Goal: Task Accomplishment & Management: Use online tool/utility

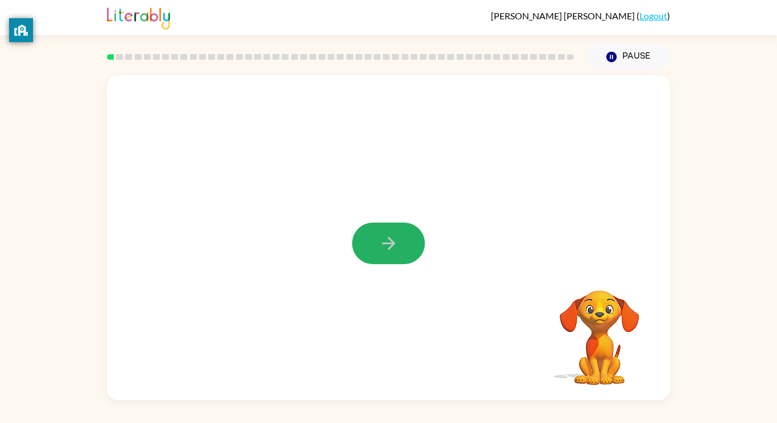
click at [381, 250] on icon "button" at bounding box center [389, 243] width 20 height 20
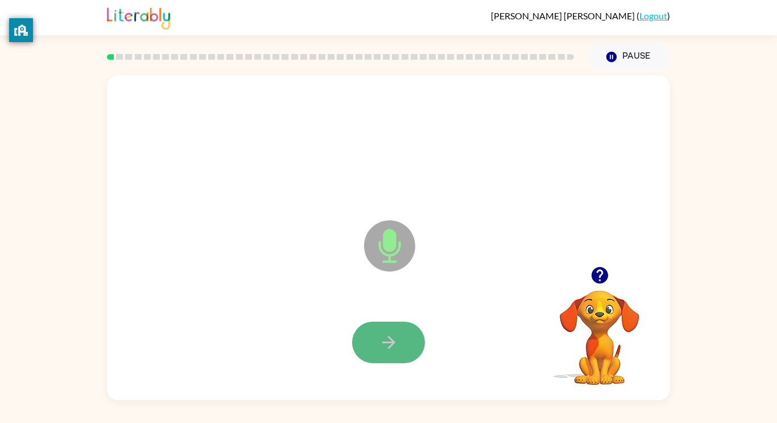
click at [399, 333] on button "button" at bounding box center [388, 342] width 73 height 42
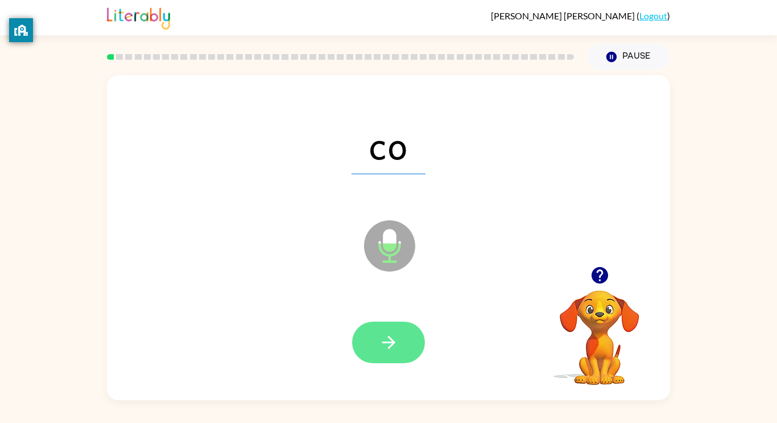
click at [401, 341] on button "button" at bounding box center [388, 342] width 73 height 42
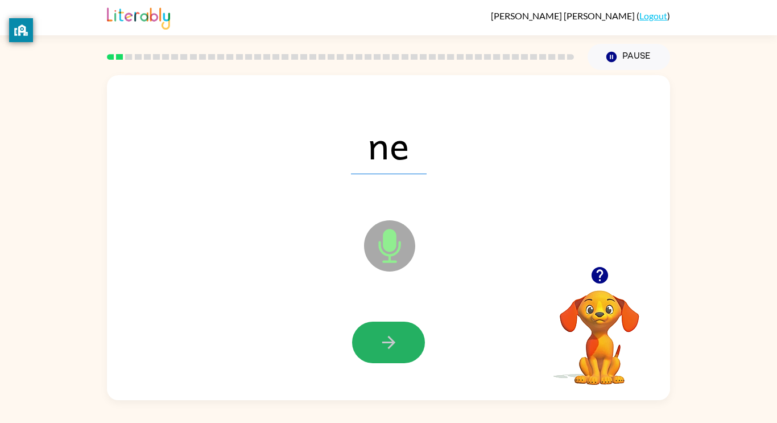
click at [401, 341] on button "button" at bounding box center [388, 342] width 73 height 42
click at [408, 334] on button "button" at bounding box center [388, 342] width 73 height 42
click at [408, 336] on button "button" at bounding box center [388, 342] width 73 height 42
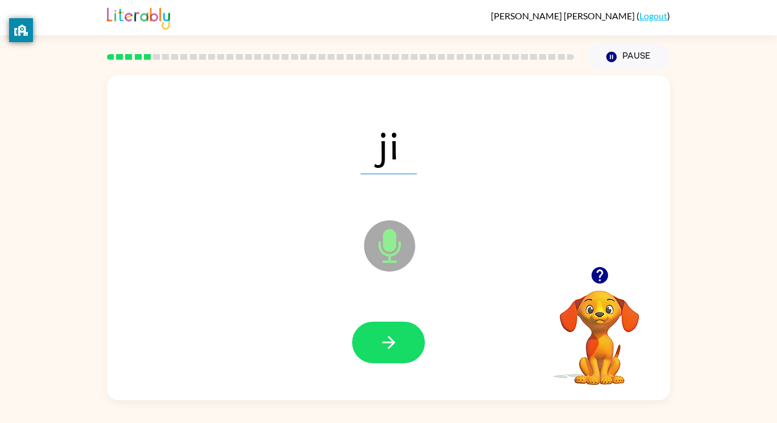
click at [408, 336] on button "button" at bounding box center [388, 342] width 73 height 42
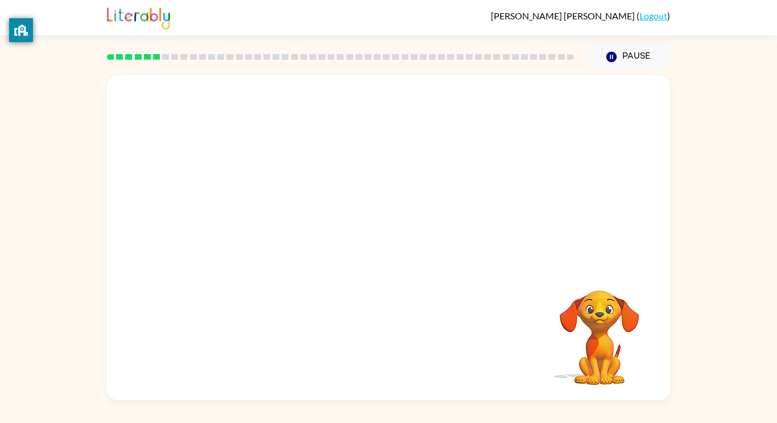
click at [618, 328] on video "Your browser must support playing .mp4 files to use Literably. Please try using…" at bounding box center [600, 329] width 114 height 114
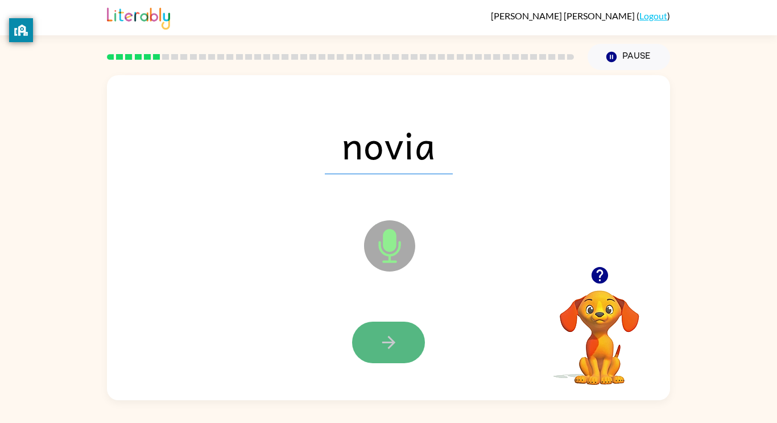
click at [384, 342] on icon "button" at bounding box center [388, 342] width 13 height 13
click at [370, 351] on button "button" at bounding box center [388, 342] width 73 height 42
click at [391, 338] on icon "button" at bounding box center [388, 342] width 13 height 13
click at [379, 347] on icon "button" at bounding box center [389, 342] width 20 height 20
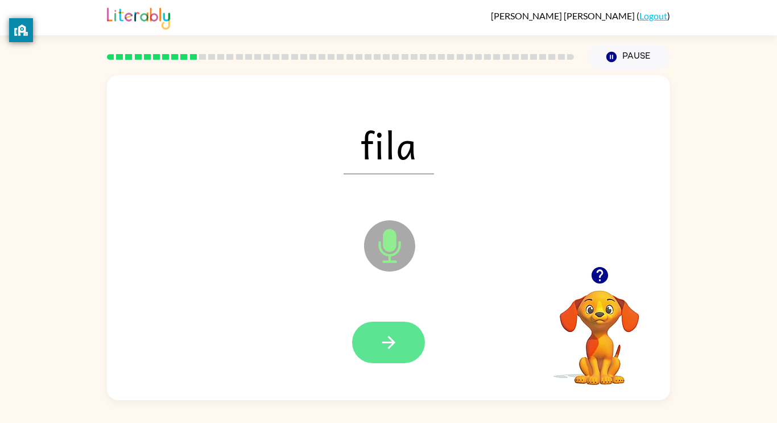
click at [383, 346] on icon "button" at bounding box center [389, 342] width 20 height 20
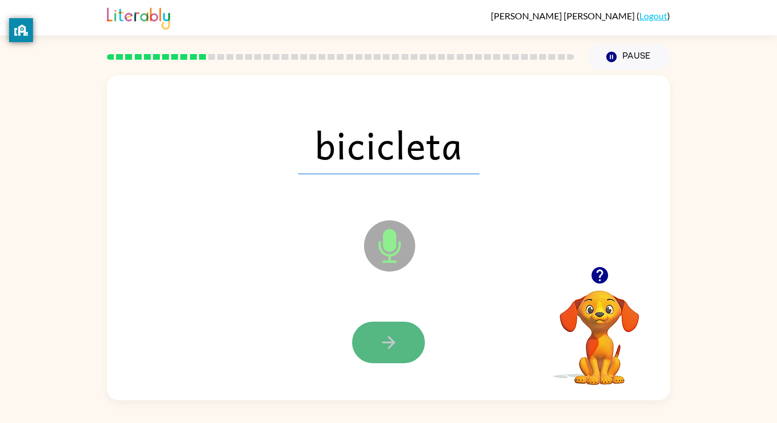
click at [399, 344] on button "button" at bounding box center [388, 342] width 73 height 42
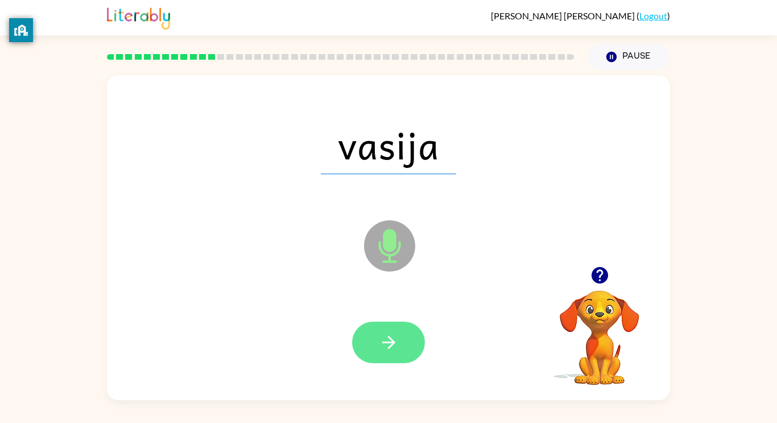
click at [398, 343] on button "button" at bounding box center [388, 342] width 73 height 42
click at [395, 341] on icon "button" at bounding box center [389, 342] width 20 height 20
click at [394, 337] on icon "button" at bounding box center [389, 342] width 20 height 20
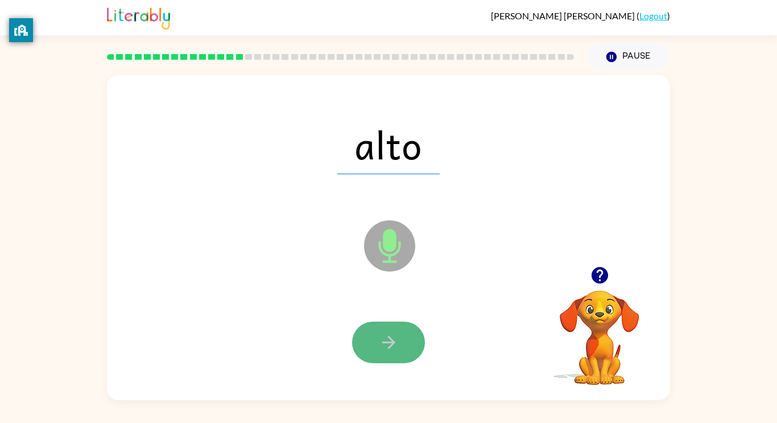
click at [395, 340] on icon "button" at bounding box center [389, 342] width 20 height 20
click at [396, 351] on icon "button" at bounding box center [389, 342] width 20 height 20
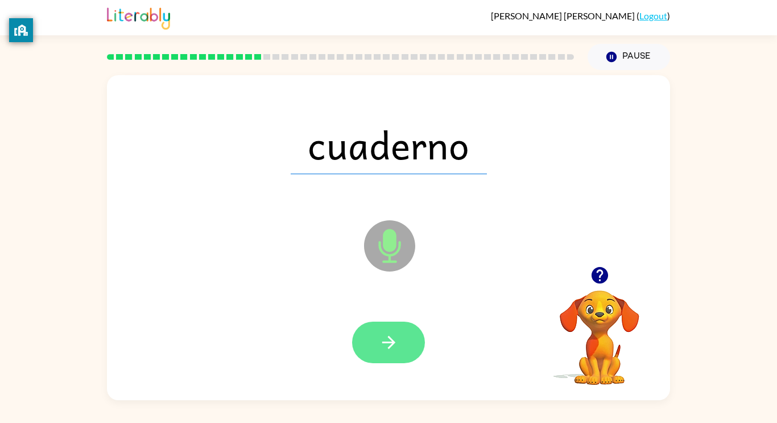
click at [390, 353] on button "button" at bounding box center [388, 342] width 73 height 42
click at [391, 354] on button "button" at bounding box center [388, 342] width 73 height 42
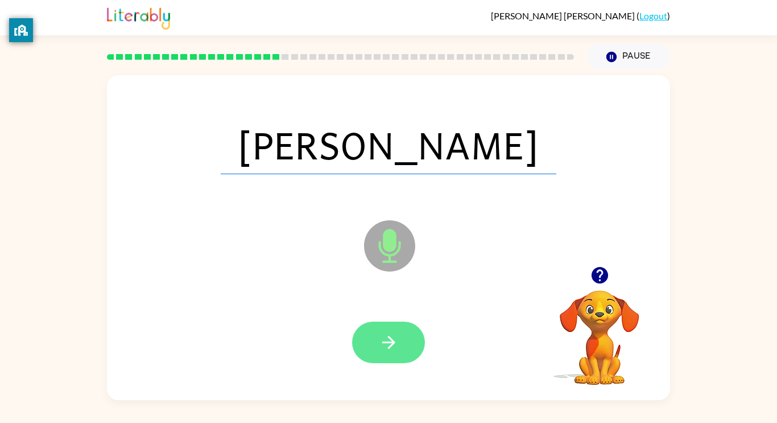
click at [388, 351] on icon "button" at bounding box center [389, 342] width 20 height 20
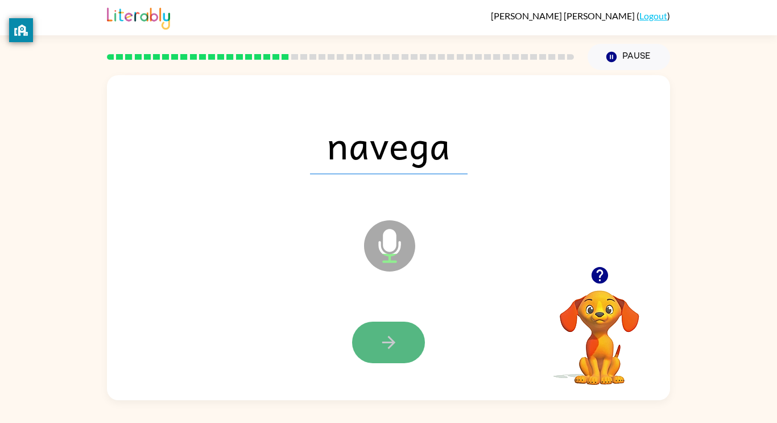
click at [388, 352] on button "button" at bounding box center [388, 342] width 73 height 42
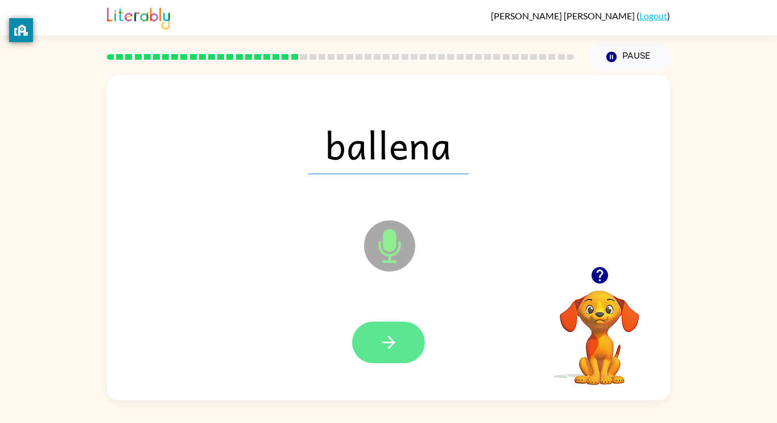
click at [388, 342] on icon "button" at bounding box center [388, 342] width 13 height 13
click at [380, 341] on icon "button" at bounding box center [389, 342] width 20 height 20
click at [380, 329] on button "button" at bounding box center [388, 342] width 73 height 42
click at [382, 336] on icon "button" at bounding box center [389, 342] width 20 height 20
click at [395, 341] on icon "button" at bounding box center [389, 342] width 20 height 20
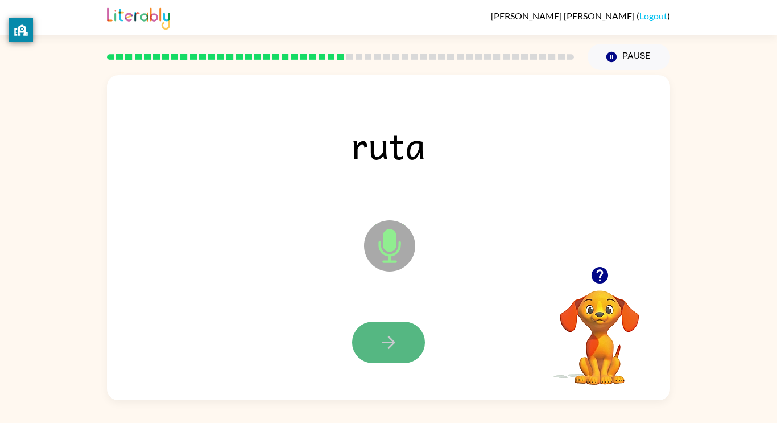
click at [383, 338] on icon "button" at bounding box center [389, 342] width 20 height 20
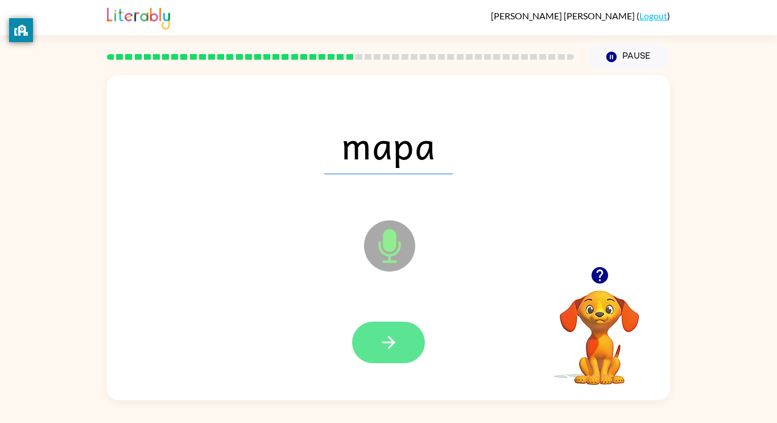
click at [383, 338] on icon "button" at bounding box center [389, 342] width 20 height 20
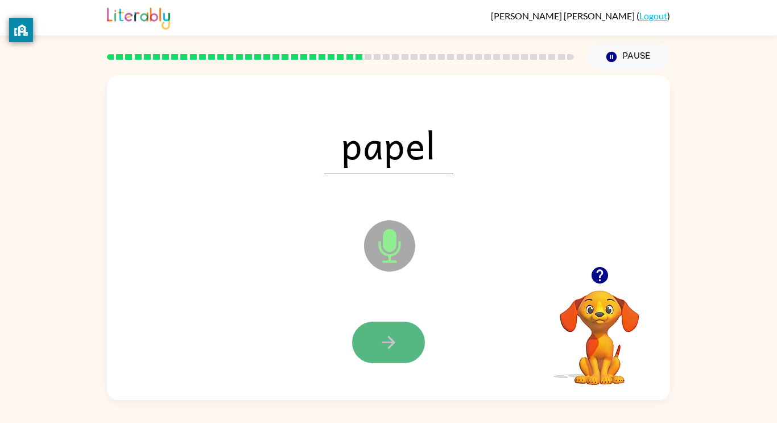
click at [384, 345] on icon "button" at bounding box center [389, 342] width 20 height 20
click at [384, 340] on icon "button" at bounding box center [389, 342] width 20 height 20
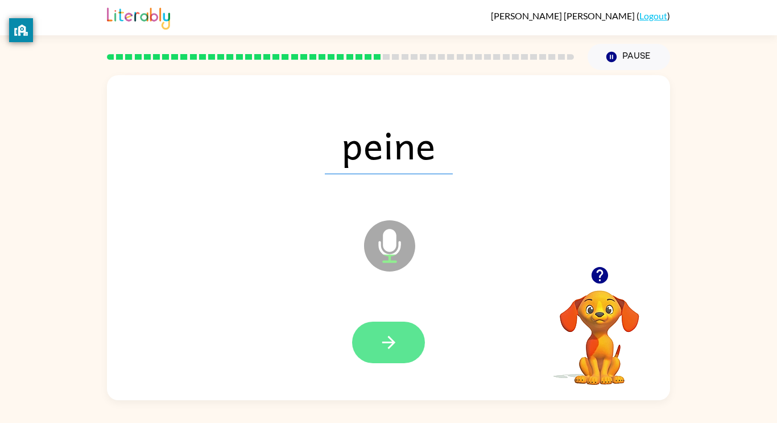
click at [386, 347] on icon "button" at bounding box center [389, 342] width 20 height 20
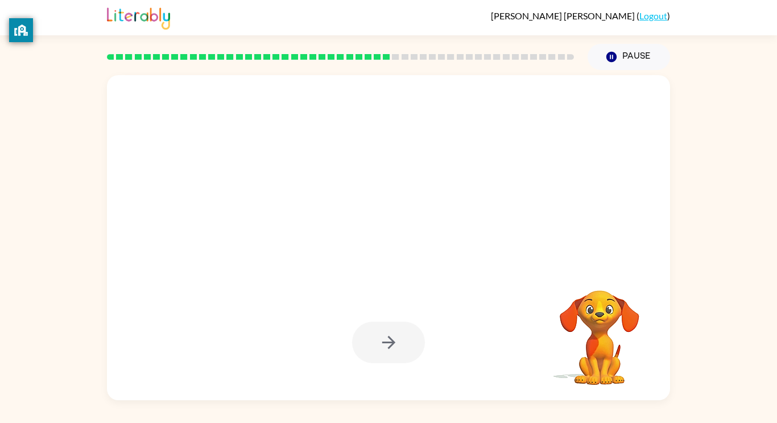
click at [603, 314] on video "Your browser must support playing .mp4 files to use Literably. Please try using…" at bounding box center [600, 329] width 114 height 114
click at [600, 312] on video "Your browser must support playing .mp4 files to use Literably. Please try using…" at bounding box center [600, 329] width 114 height 114
click at [648, 55] on button "Pause Pause" at bounding box center [629, 57] width 82 height 26
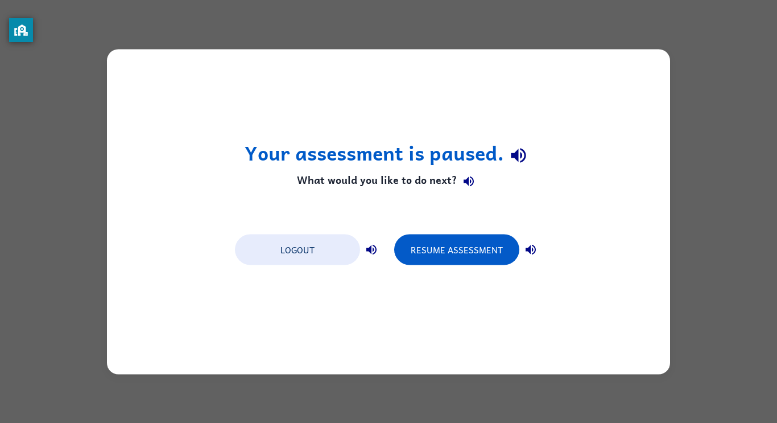
click at [379, 182] on h4 "What would you like to do next?" at bounding box center [389, 181] width 288 height 23
click at [378, 183] on h4 "What would you like to do next?" at bounding box center [389, 181] width 288 height 23
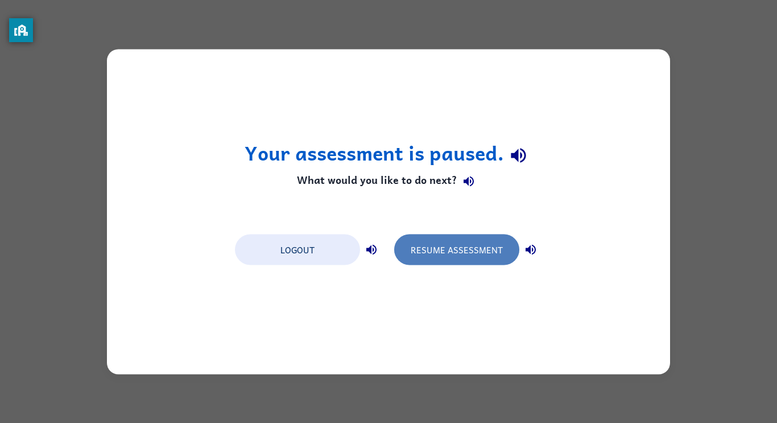
click at [495, 262] on button "Resume Assessment" at bounding box center [456, 249] width 125 height 31
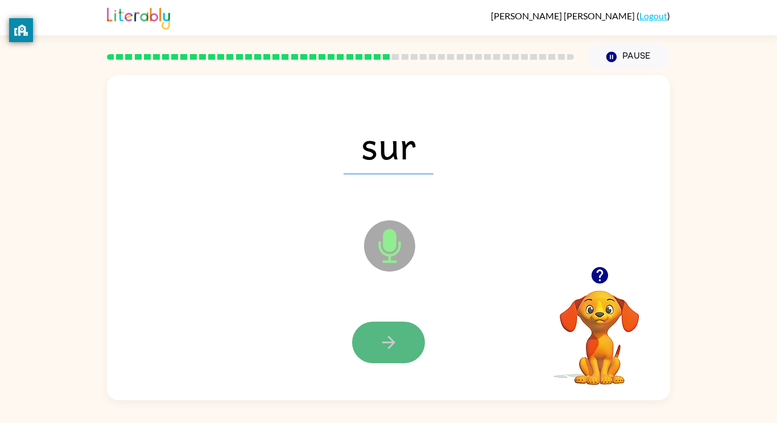
click at [380, 351] on icon "button" at bounding box center [389, 342] width 20 height 20
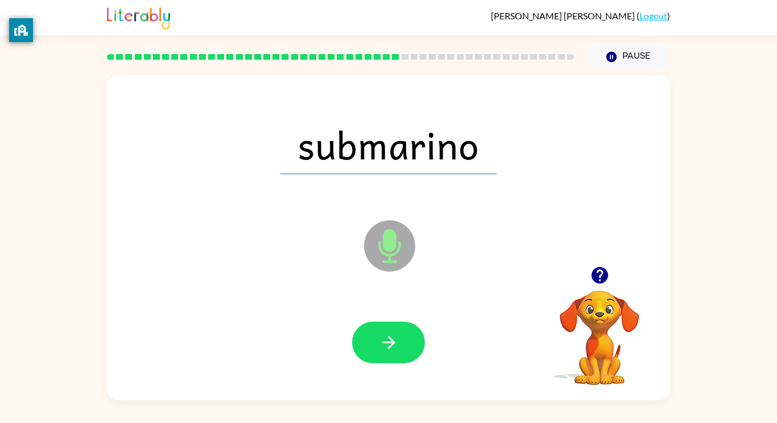
click at [382, 350] on icon "button" at bounding box center [389, 342] width 20 height 20
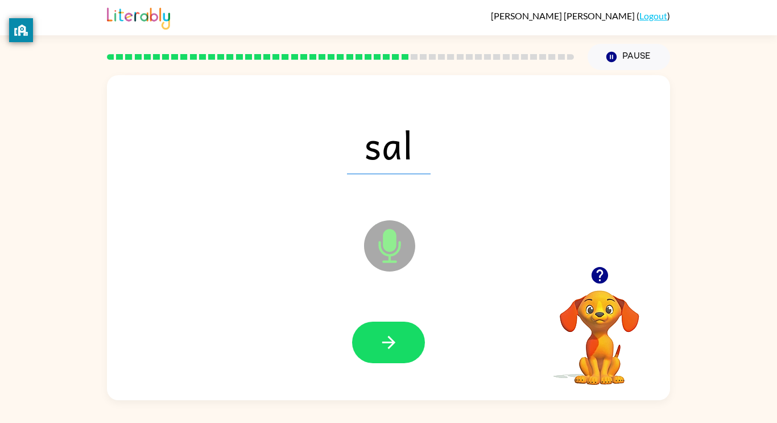
click at [382, 350] on icon "button" at bounding box center [389, 342] width 20 height 20
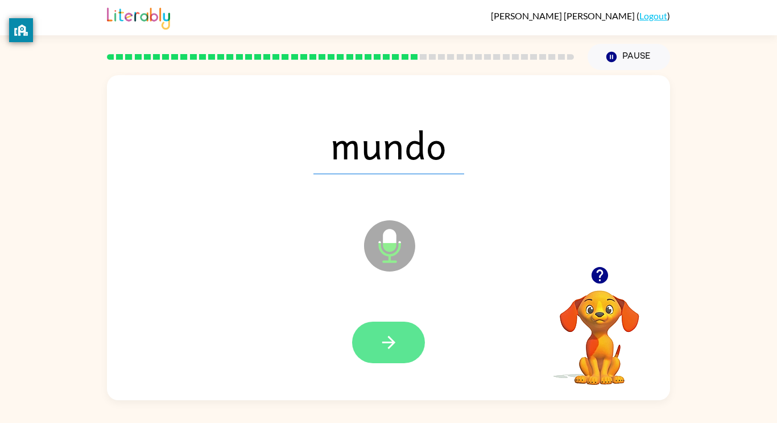
click at [388, 348] on icon "button" at bounding box center [389, 342] width 20 height 20
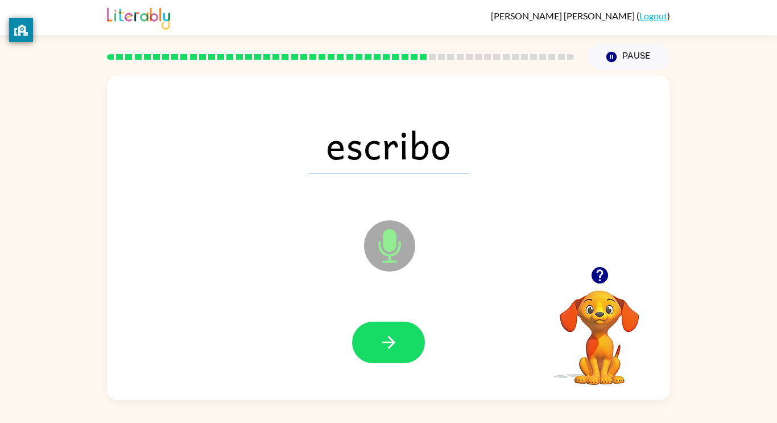
click at [328, 413] on div "[PERSON_NAME] ( Logout ) Pause Pause escribo Microphone The Microphone is here …" at bounding box center [388, 211] width 777 height 423
click at [395, 351] on icon "button" at bounding box center [389, 342] width 20 height 20
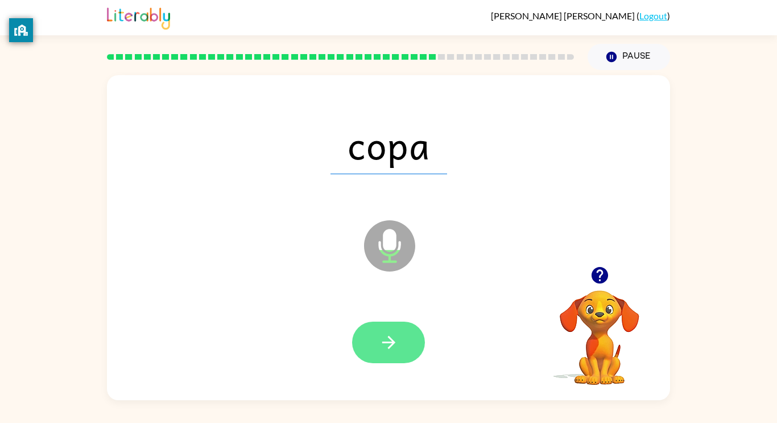
click at [392, 350] on icon "button" at bounding box center [389, 342] width 20 height 20
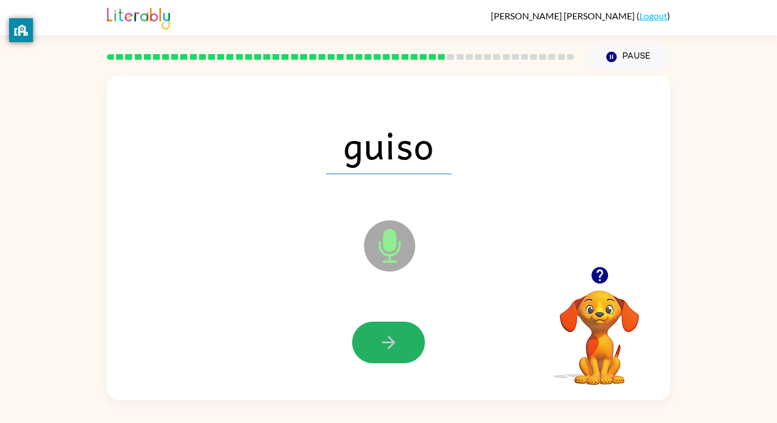
click at [395, 350] on icon "button" at bounding box center [389, 342] width 20 height 20
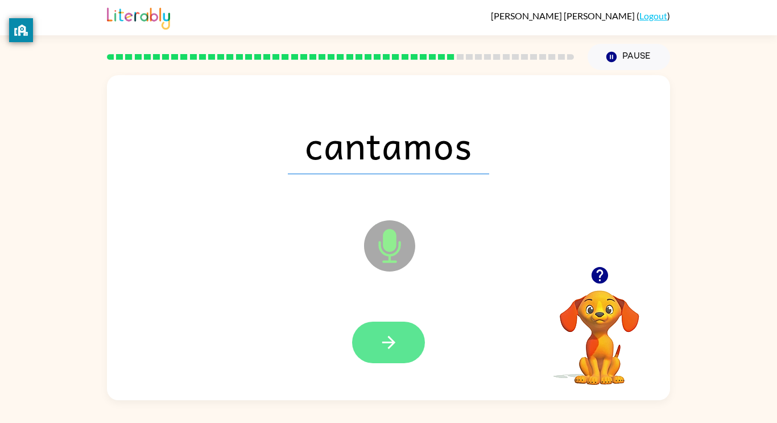
click at [392, 348] on icon "button" at bounding box center [389, 342] width 20 height 20
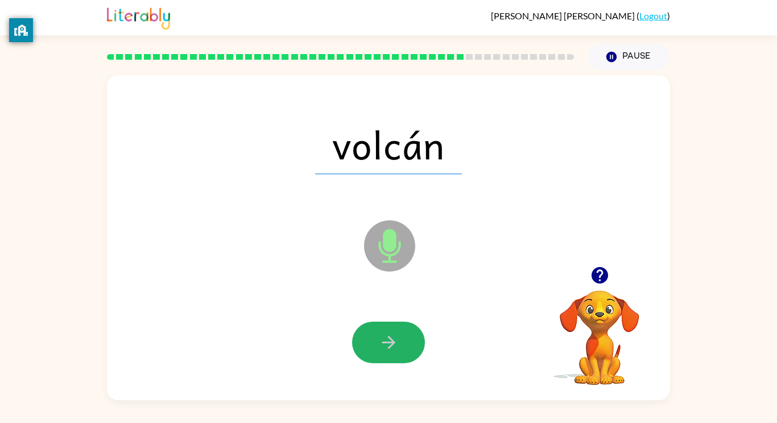
click at [392, 347] on icon "button" at bounding box center [389, 342] width 20 height 20
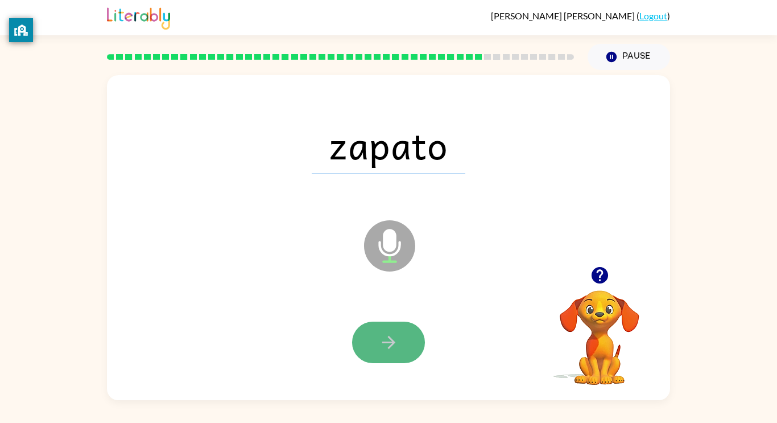
click at [393, 338] on icon "button" at bounding box center [389, 342] width 20 height 20
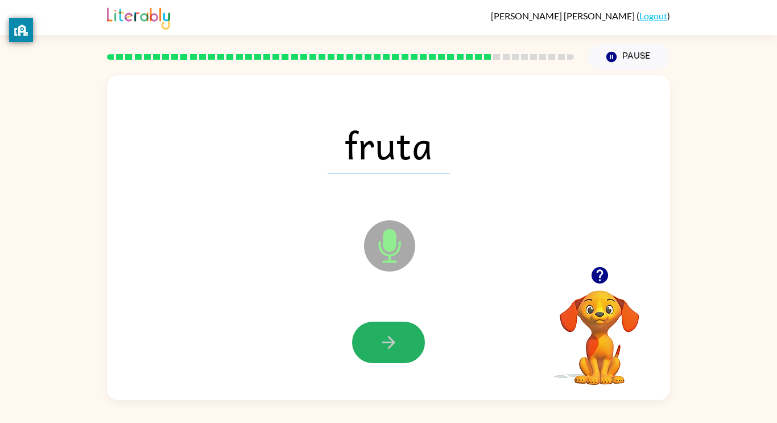
click at [395, 336] on icon "button" at bounding box center [389, 342] width 20 height 20
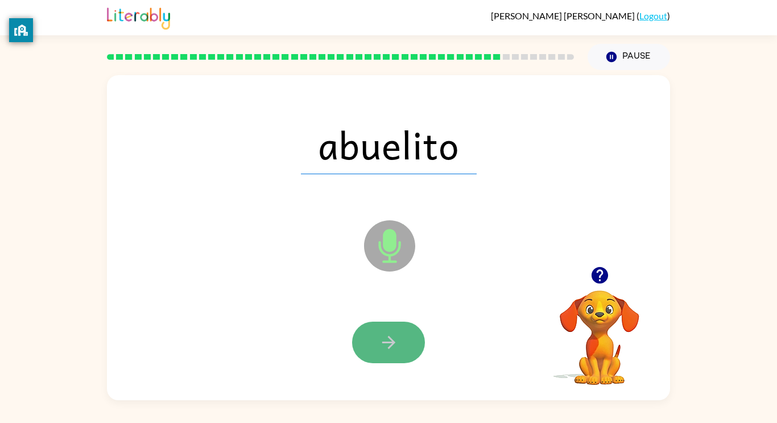
click at [392, 338] on icon "button" at bounding box center [389, 342] width 20 height 20
click at [392, 340] on icon "button" at bounding box center [388, 342] width 13 height 13
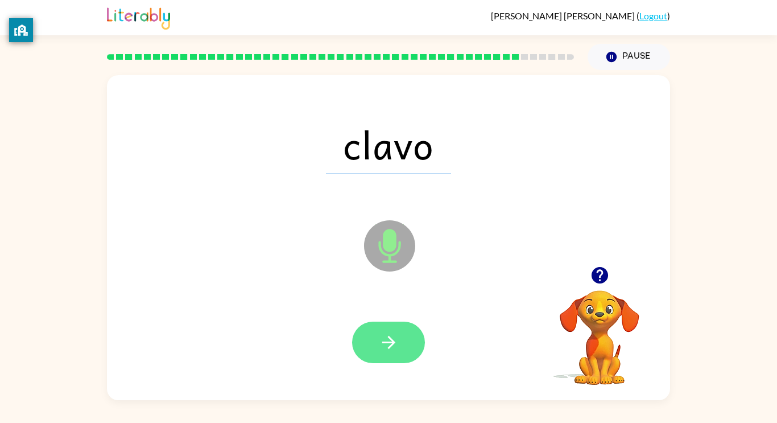
click at [392, 341] on icon "button" at bounding box center [388, 342] width 13 height 13
click at [393, 349] on icon "button" at bounding box center [389, 342] width 20 height 20
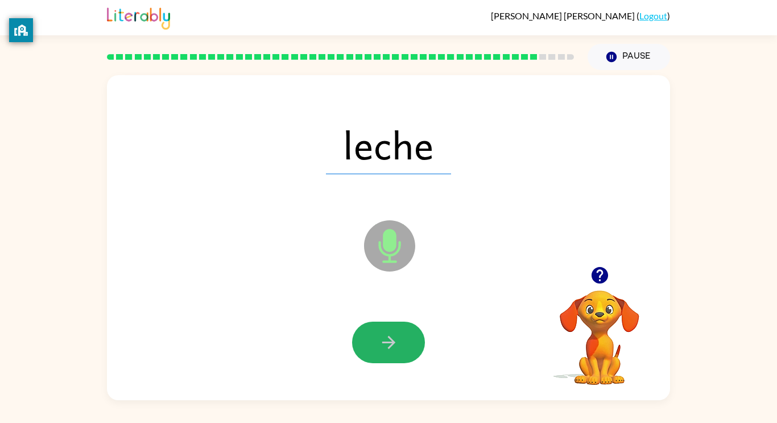
click at [393, 345] on icon "button" at bounding box center [389, 342] width 20 height 20
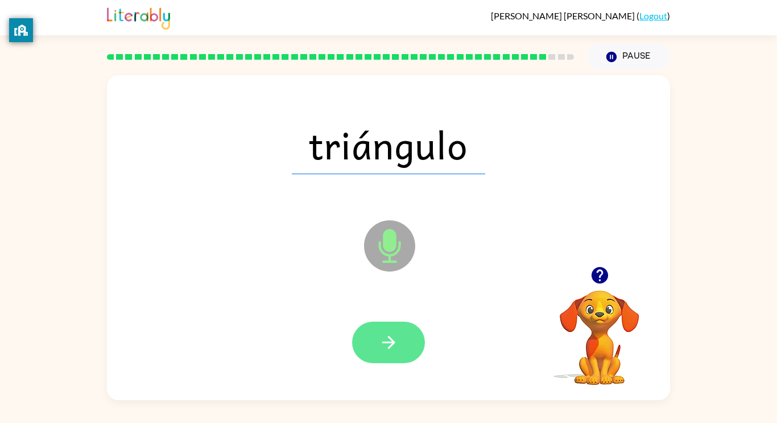
click at [399, 354] on button "button" at bounding box center [388, 342] width 73 height 42
click at [397, 347] on icon "button" at bounding box center [389, 342] width 20 height 20
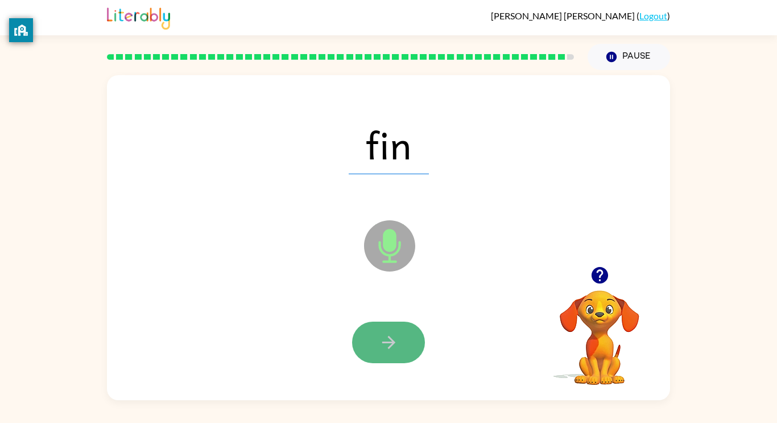
click at [400, 349] on button "button" at bounding box center [388, 342] width 73 height 42
